Goal: Task Accomplishment & Management: Complete application form

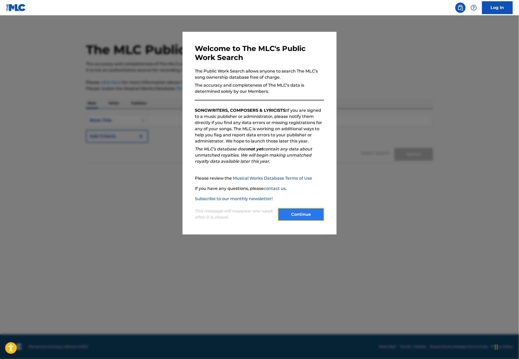
click at [303, 219] on button "Continue" at bounding box center [301, 214] width 46 height 13
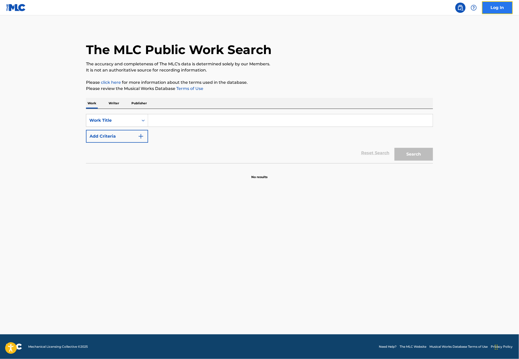
click at [502, 7] on link "Log In" at bounding box center [497, 7] width 31 height 13
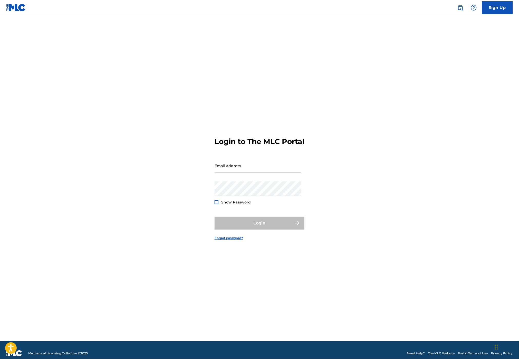
click at [250, 168] on input "Email Address" at bounding box center [258, 166] width 87 height 15
type input "[PERSON_NAME][EMAIL_ADDRESS][PERSON_NAME][DOMAIN_NAME]"
click at [239, 226] on button "Login" at bounding box center [260, 223] width 90 height 13
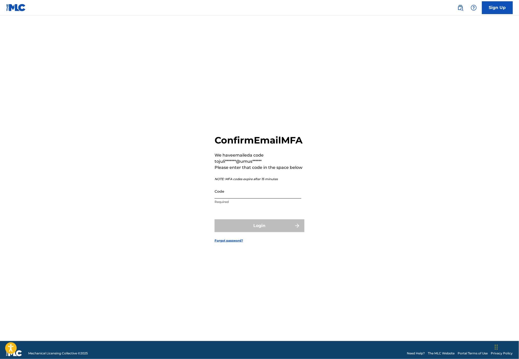
click at [220, 199] on input "Code" at bounding box center [258, 191] width 87 height 15
drag, startPoint x: 266, startPoint y: 198, endPoint x: 266, endPoint y: 217, distance: 19.0
click at [266, 198] on input "Code" at bounding box center [258, 191] width 87 height 15
paste input "344539"
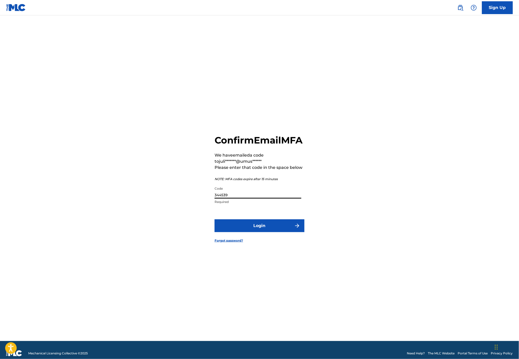
type input "344539"
click at [261, 238] on form "Confirm Email MFA We have emailed a code to juli*******@umus****** Please enter…" at bounding box center [260, 184] width 90 height 313
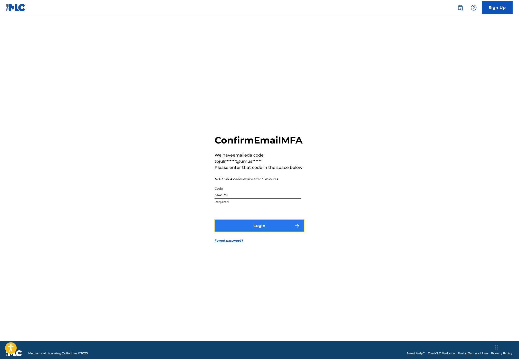
click at [255, 227] on button "Login" at bounding box center [260, 226] width 90 height 13
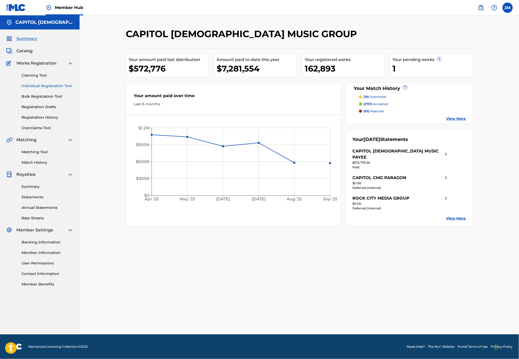
click at [62, 87] on link "Individual Registration Tool" at bounding box center [48, 85] width 52 height 5
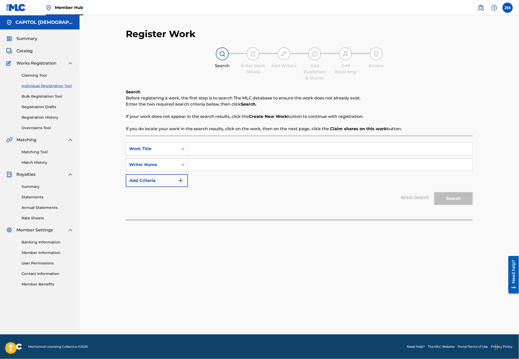
click at [207, 151] on input "Search Form" at bounding box center [330, 149] width 285 height 12
paste input "Come Jesus Come"
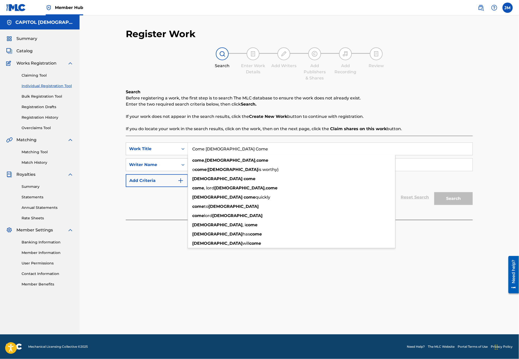
type input "Come Jesus Come"
click at [173, 120] on div "Search Before registering a work, the first step is to search The MLC database …" at bounding box center [299, 110] width 347 height 43
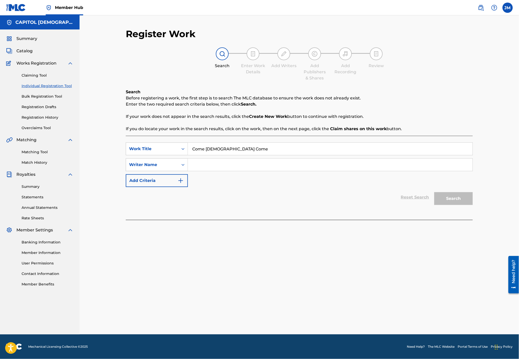
click at [212, 164] on input "Search Form" at bounding box center [330, 165] width 285 height 12
click at [210, 161] on input "Search Form" at bounding box center [330, 165] width 285 height 12
type input "bentley"
click at [434, 192] on button "Search" at bounding box center [453, 198] width 38 height 13
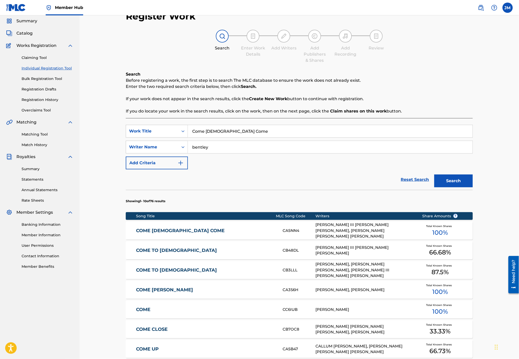
scroll to position [34, 0]
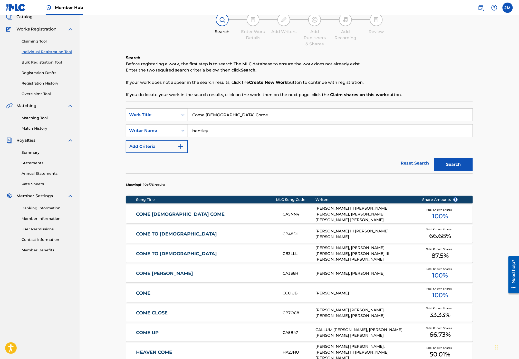
click at [212, 211] on div "COME JESUS COME CA5NN4 CHARLES HENRY III BENTLEY, BRYAN CHRISTOPHER FOWLER, STE…" at bounding box center [299, 215] width 347 height 18
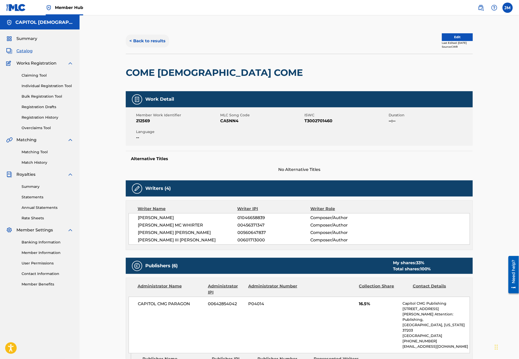
click at [134, 40] on button "< Back to results" at bounding box center [147, 41] width 43 height 13
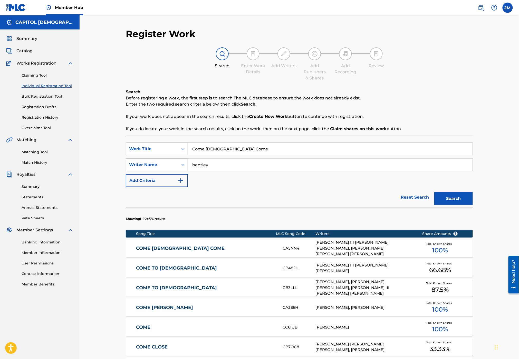
drag, startPoint x: 166, startPoint y: 244, endPoint x: 158, endPoint y: 248, distance: 8.4
drag, startPoint x: 155, startPoint y: 248, endPoint x: 163, endPoint y: 251, distance: 8.4
click at [163, 251] on link "COME JESUS COME" at bounding box center [206, 249] width 140 height 6
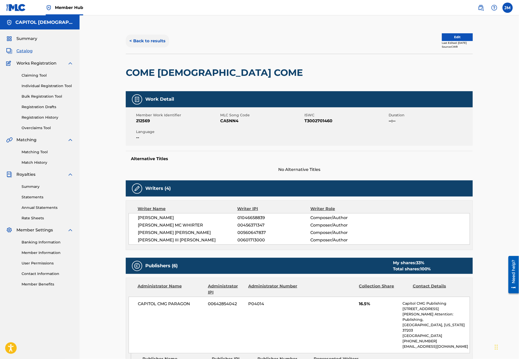
click at [132, 46] on button "< Back to results" at bounding box center [147, 41] width 43 height 13
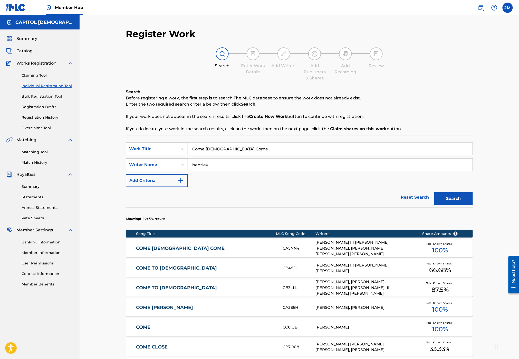
click at [221, 145] on input "Come Jesus Come" at bounding box center [330, 149] width 285 height 12
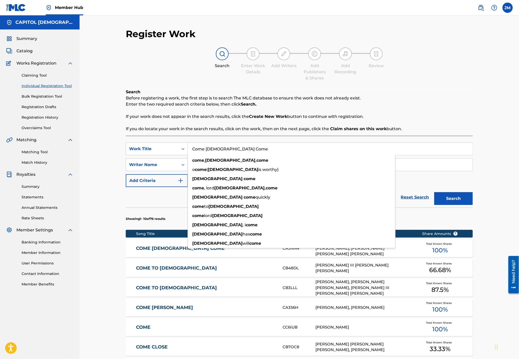
click at [221, 145] on input "Come Jesus Come" at bounding box center [330, 149] width 285 height 12
paste input "Goodness Of God"
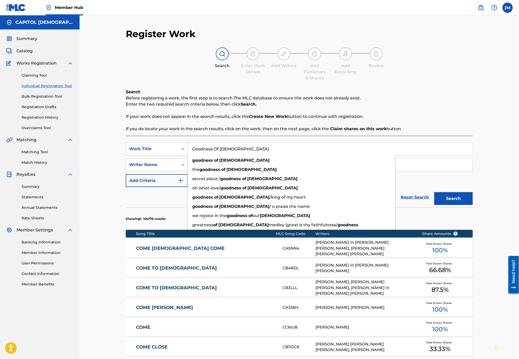
type input "Goodness Of God"
click at [213, 132] on p "If you do locate your work in the search results, click on the work, then on th…" at bounding box center [299, 129] width 347 height 6
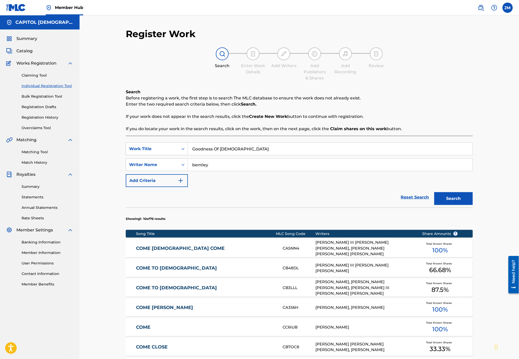
click at [211, 166] on input "bentley" at bounding box center [330, 165] width 285 height 12
type input "cash"
click at [434, 192] on button "Search" at bounding box center [453, 198] width 38 height 13
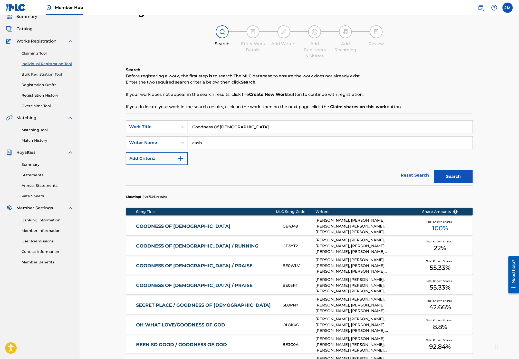
scroll to position [34, 0]
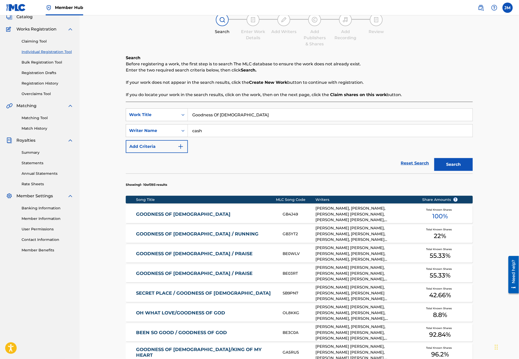
click at [174, 214] on link "GOODNESS OF [DEMOGRAPHIC_DATA]" at bounding box center [206, 215] width 140 height 6
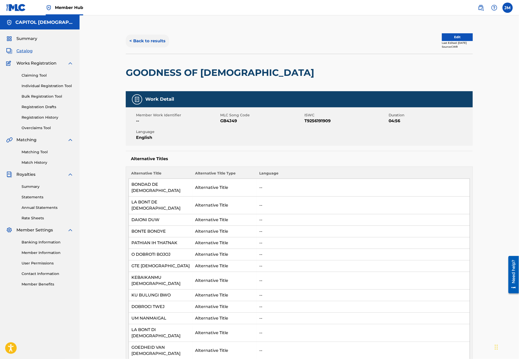
click at [141, 39] on button "< Back to results" at bounding box center [147, 41] width 43 height 13
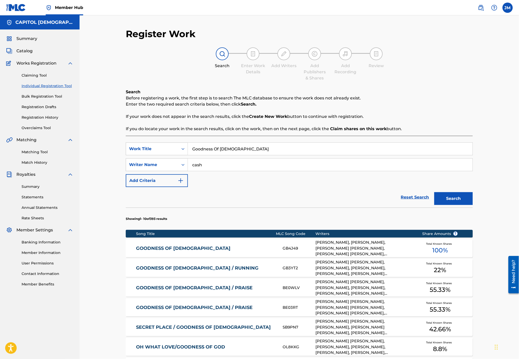
click at [207, 151] on input "Goodness Of God" at bounding box center [330, 149] width 285 height 12
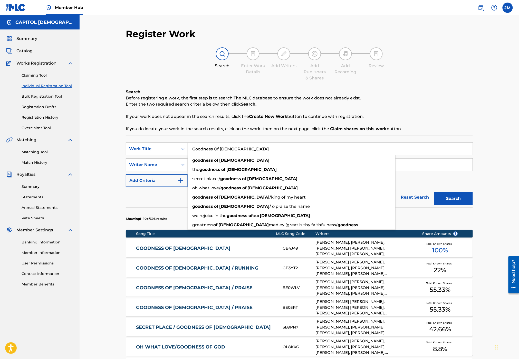
click at [207, 151] on input "Goodness Of God" at bounding box center [330, 149] width 285 height 12
paste input "ratitude"
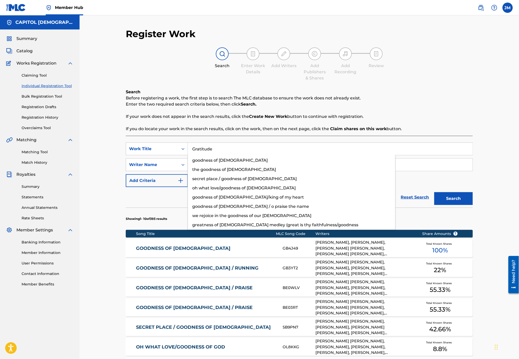
type input "Gratitude"
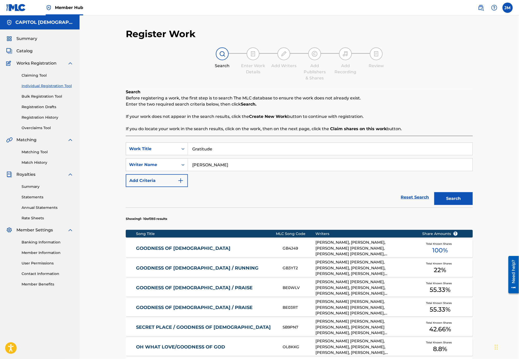
type input "bowe"
click at [434, 192] on button "Search" at bounding box center [453, 198] width 38 height 13
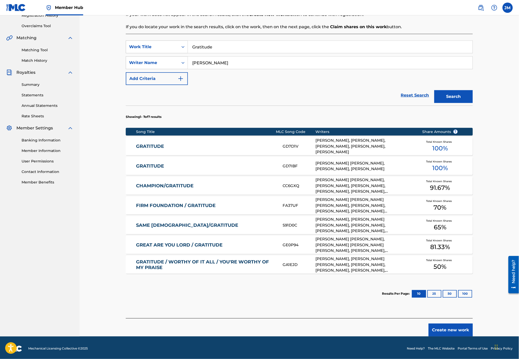
scroll to position [103, 0]
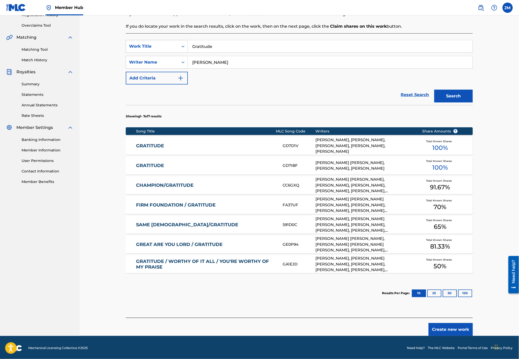
click at [147, 167] on link "GRATITUDE" at bounding box center [206, 166] width 140 height 6
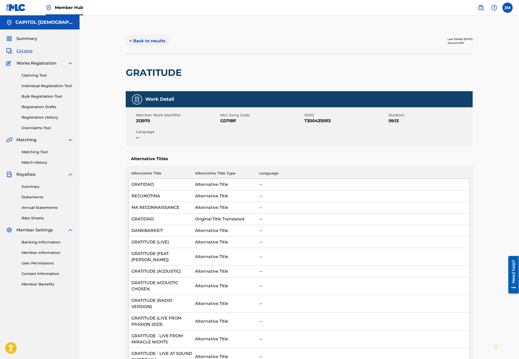
click at [134, 46] on button "< Back to results" at bounding box center [147, 41] width 43 height 13
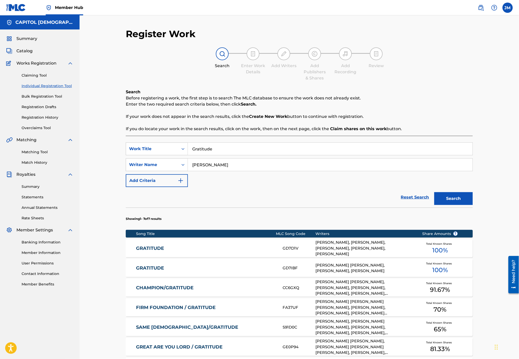
click at [214, 139] on div "SearchWithCriteriac8a03447-12ee-49ee-b7f7-24ff03d9fc60 Work Title Gratitude Sea…" at bounding box center [299, 278] width 347 height 285
click at [214, 149] on input "Gratitude" at bounding box center [330, 149] width 285 height 12
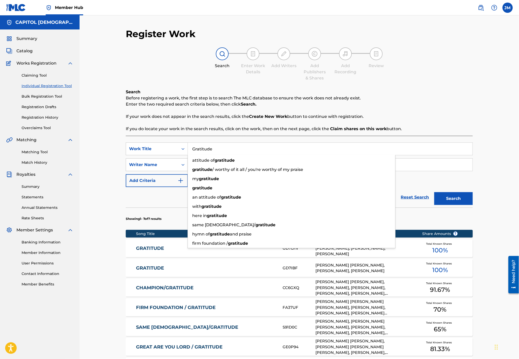
paste input "Living Hope"
type input "Living Hope"
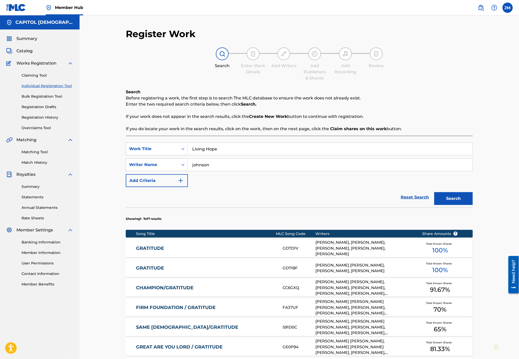
type input "johnson"
click at [434, 192] on button "Search" at bounding box center [453, 198] width 38 height 13
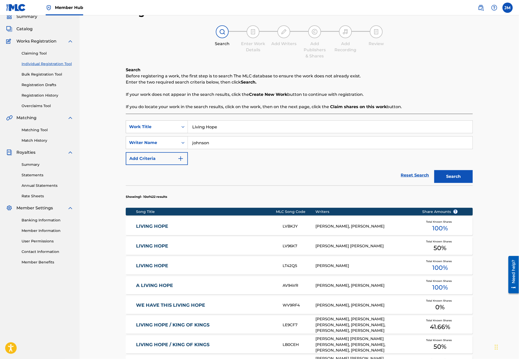
scroll to position [34, 0]
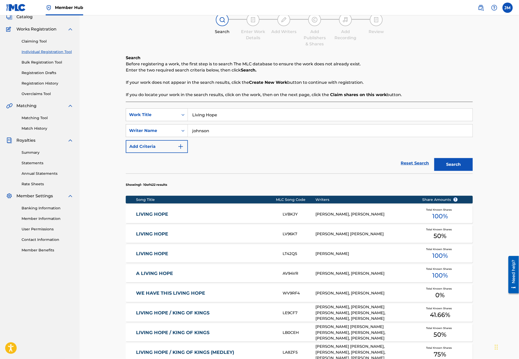
click at [150, 216] on link "LIVING HOPE" at bounding box center [206, 215] width 140 height 6
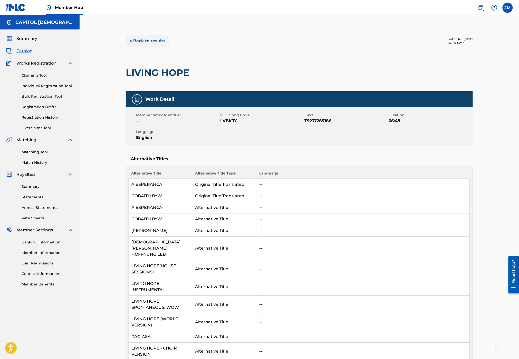
click at [135, 42] on button "< Back to results" at bounding box center [147, 41] width 43 height 13
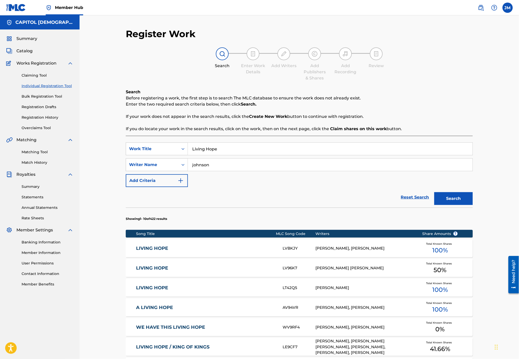
click at [244, 149] on input "Living Hope" at bounding box center [330, 149] width 285 height 12
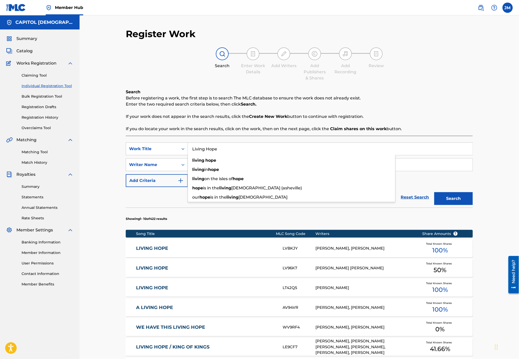
paste input "Made For More"
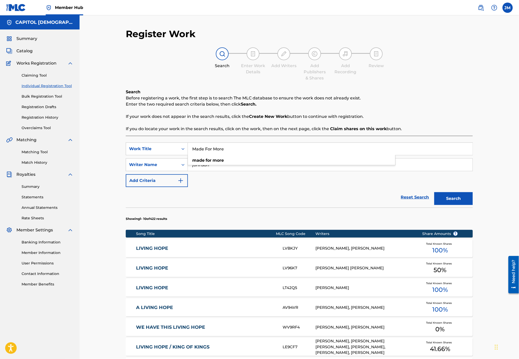
type input "Made For More"
type input "early"
click at [434, 192] on button "Search" at bounding box center [453, 198] width 38 height 13
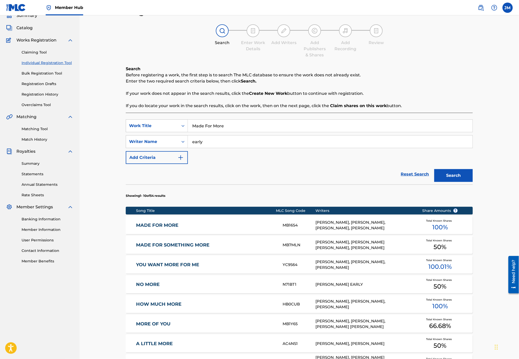
scroll to position [34, 0]
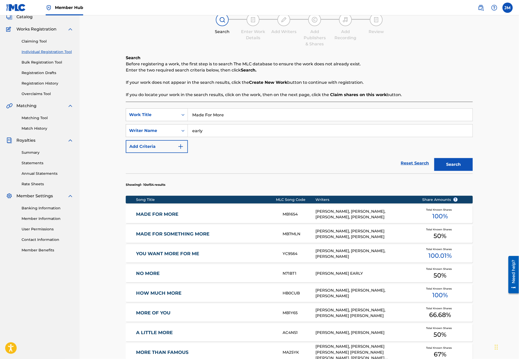
click at [169, 213] on link "MADE FOR MORE" at bounding box center [206, 215] width 140 height 6
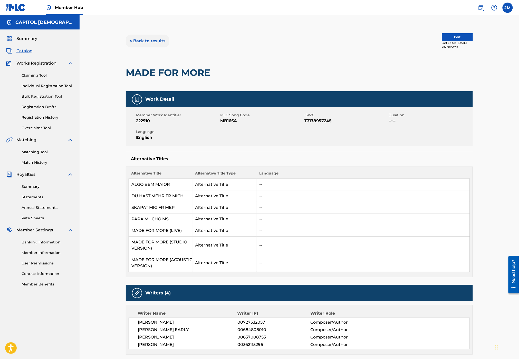
click at [141, 37] on button "< Back to results" at bounding box center [147, 41] width 43 height 13
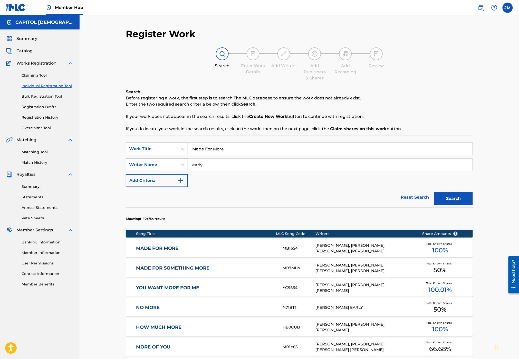
click at [205, 149] on input "Made For More" at bounding box center [330, 149] width 285 height 12
paste input "Threshing Floor"
type input "Threshing Floor"
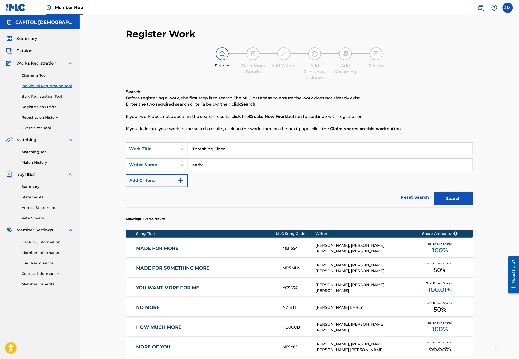
click at [215, 161] on input "early" at bounding box center [330, 165] width 285 height 12
type input "clayborn"
click at [434, 192] on button "Search" at bounding box center [453, 198] width 38 height 13
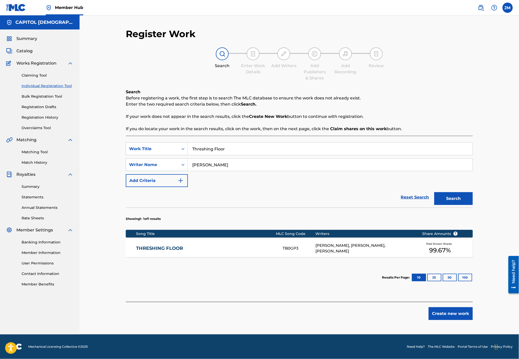
click at [170, 250] on link "THRESHING FLOOR" at bounding box center [206, 249] width 140 height 6
